Goal: Transaction & Acquisition: Purchase product/service

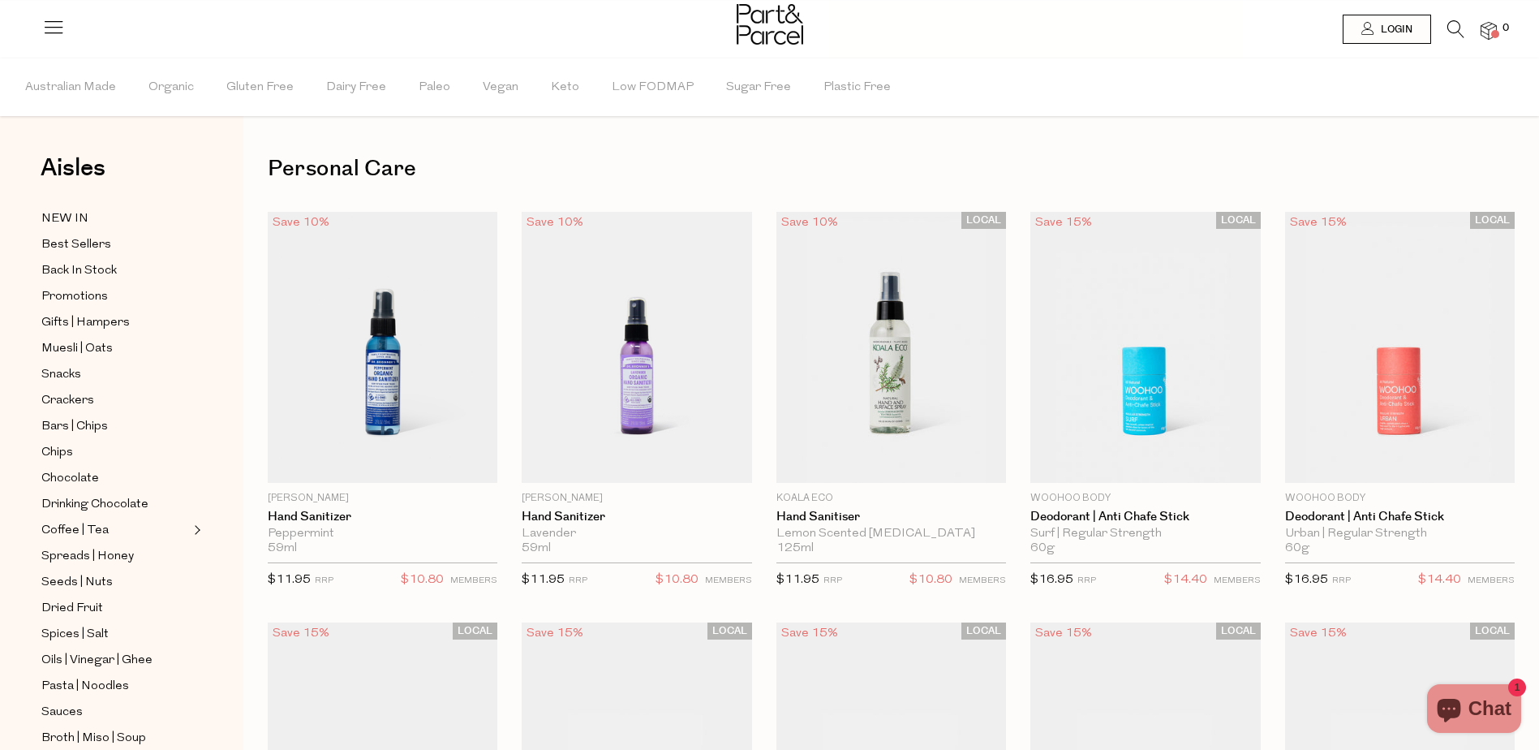
click at [1452, 30] on icon at bounding box center [1456, 29] width 17 height 18
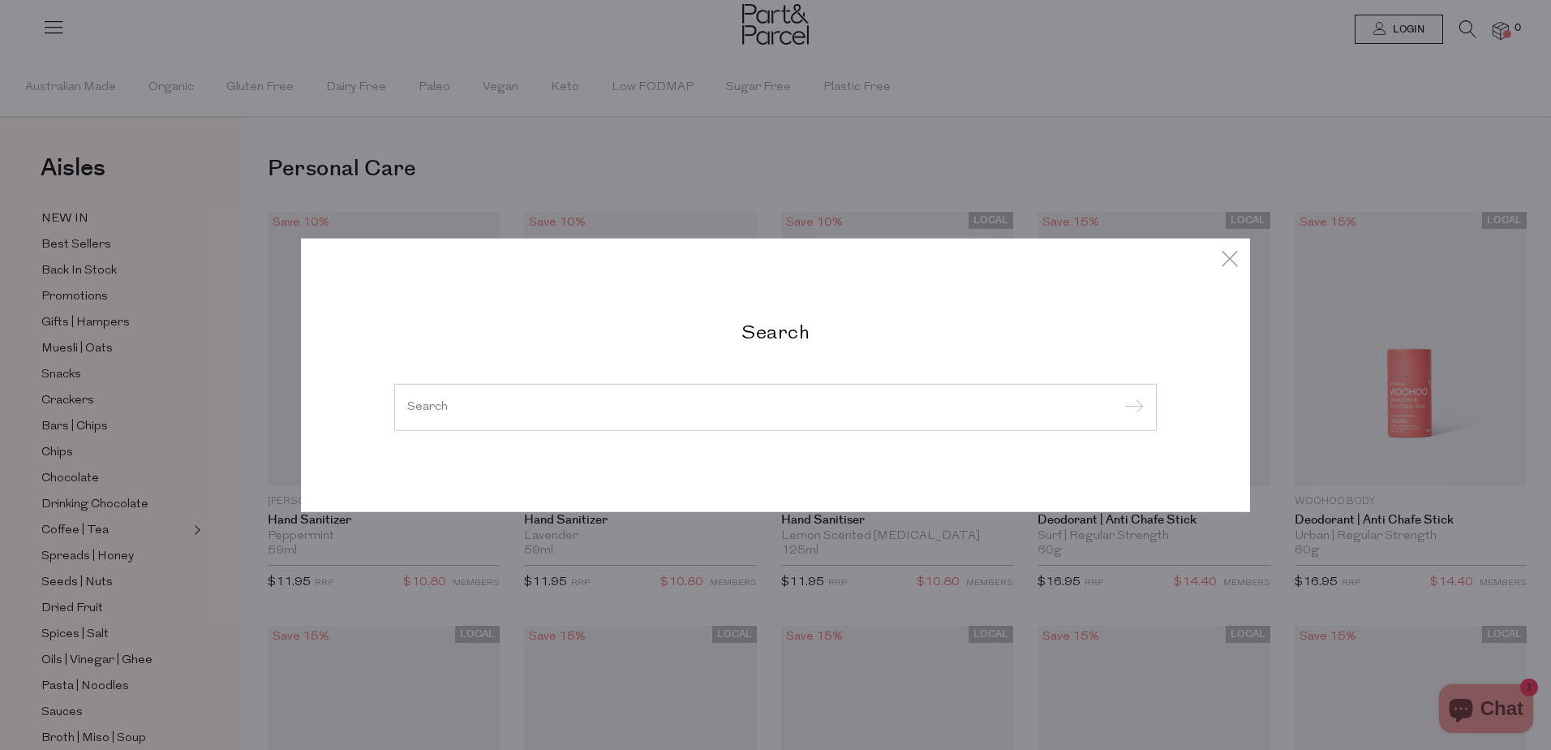
click at [433, 402] on input "search" at bounding box center [775, 407] width 737 height 12
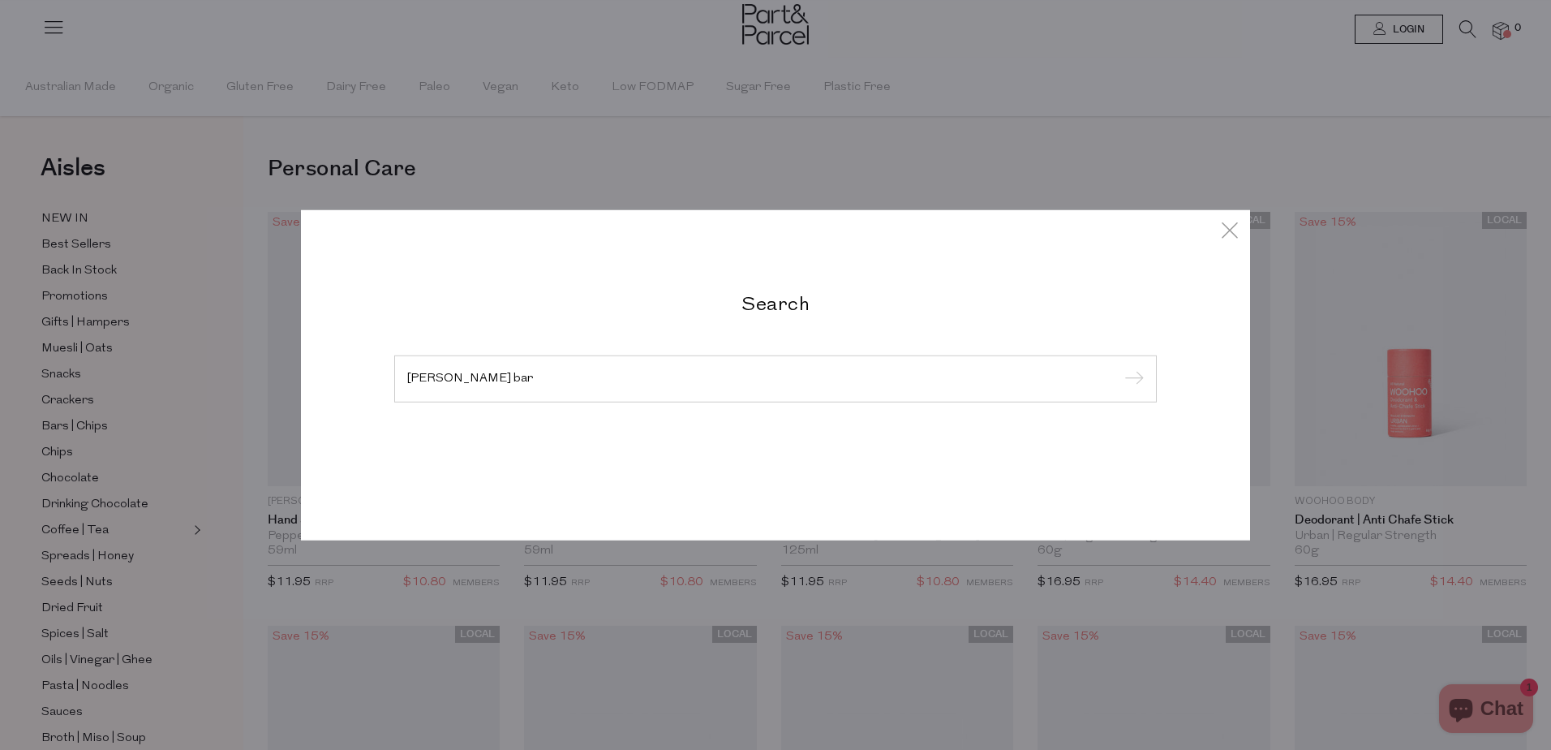
type input "castille bar"
click at [1120, 368] on input "submit" at bounding box center [1132, 380] width 24 height 24
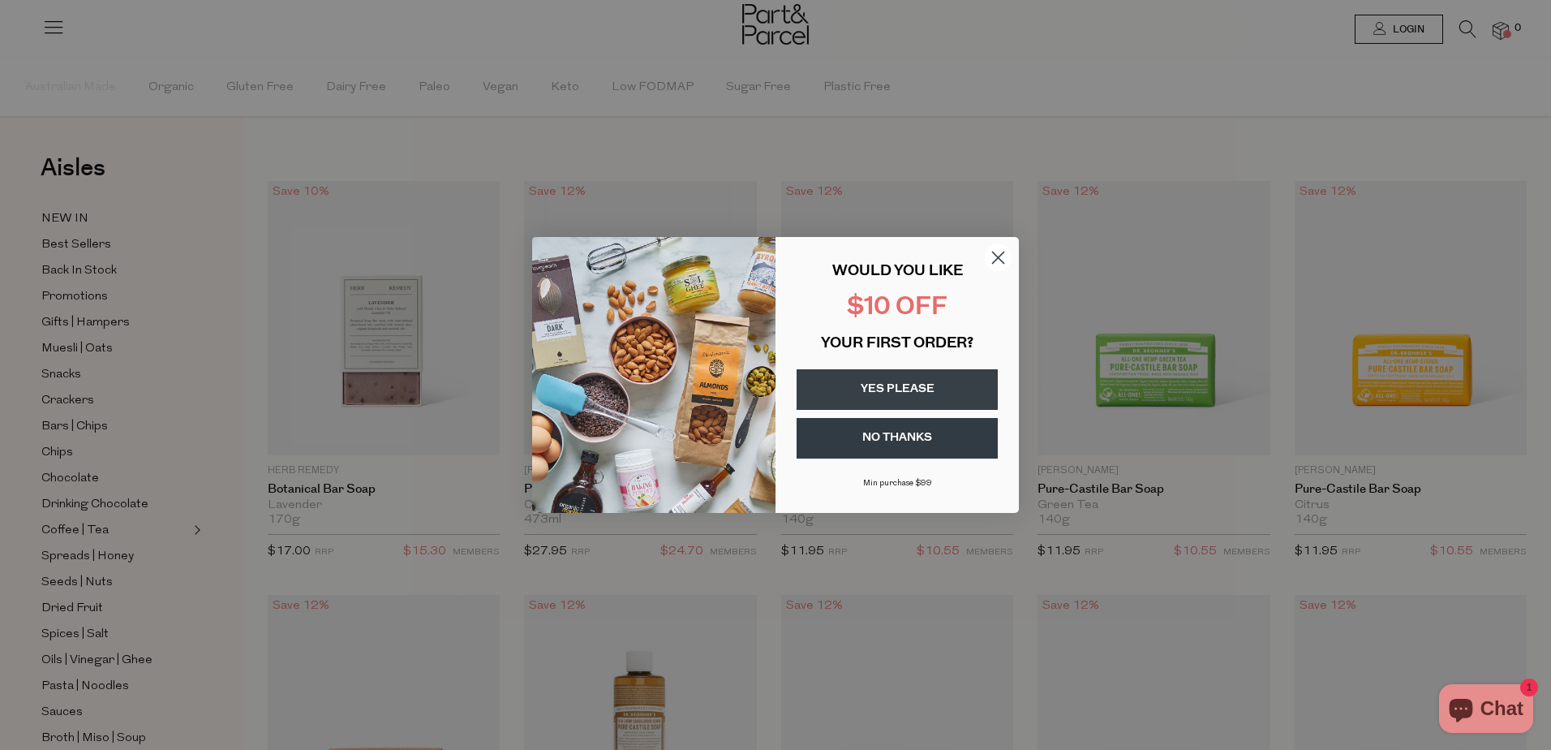
click at [995, 256] on circle "Close dialog" at bounding box center [998, 257] width 27 height 27
